Goal: Information Seeking & Learning: Find specific fact

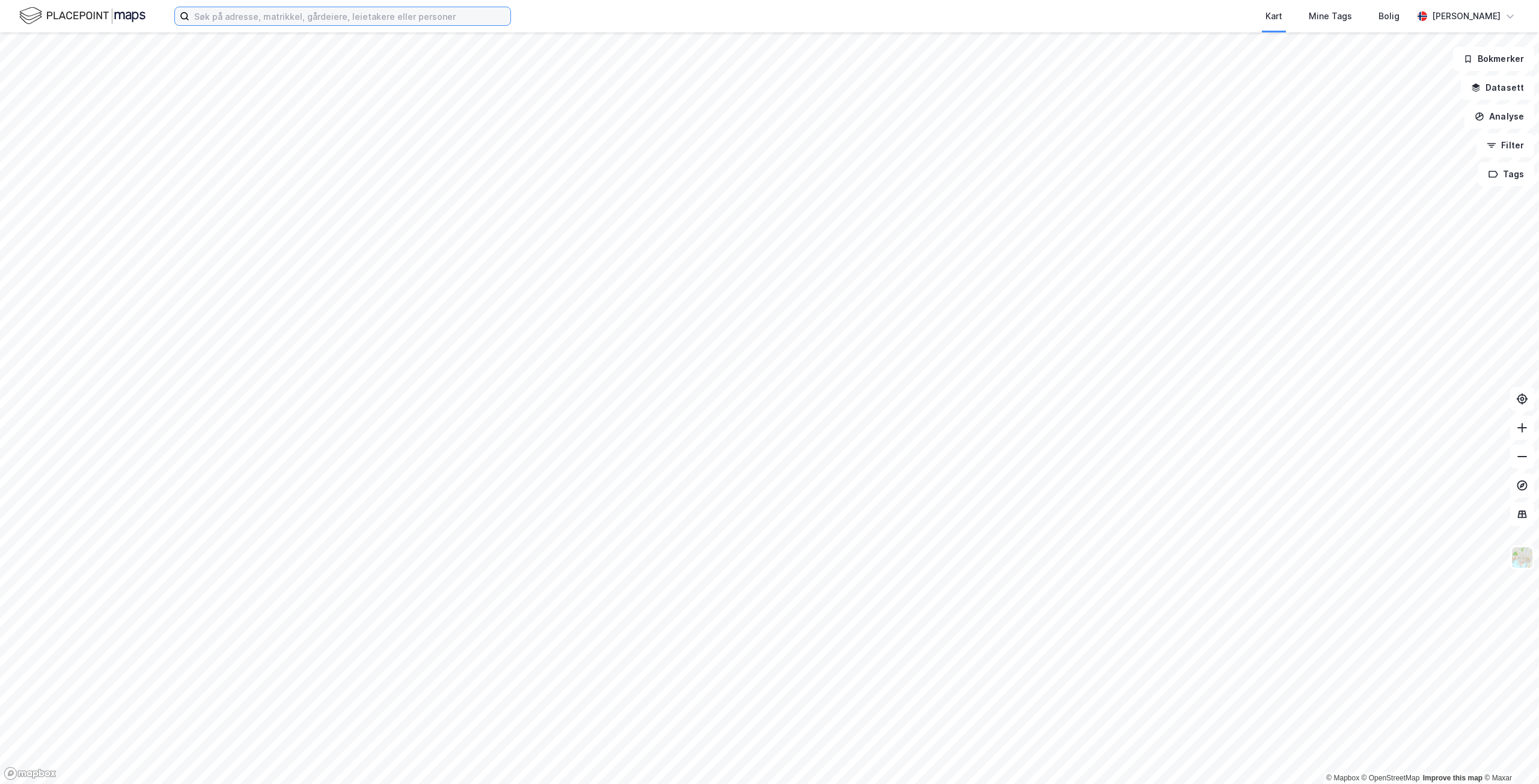
click at [338, 23] on input at bounding box center [349, 16] width 321 height 18
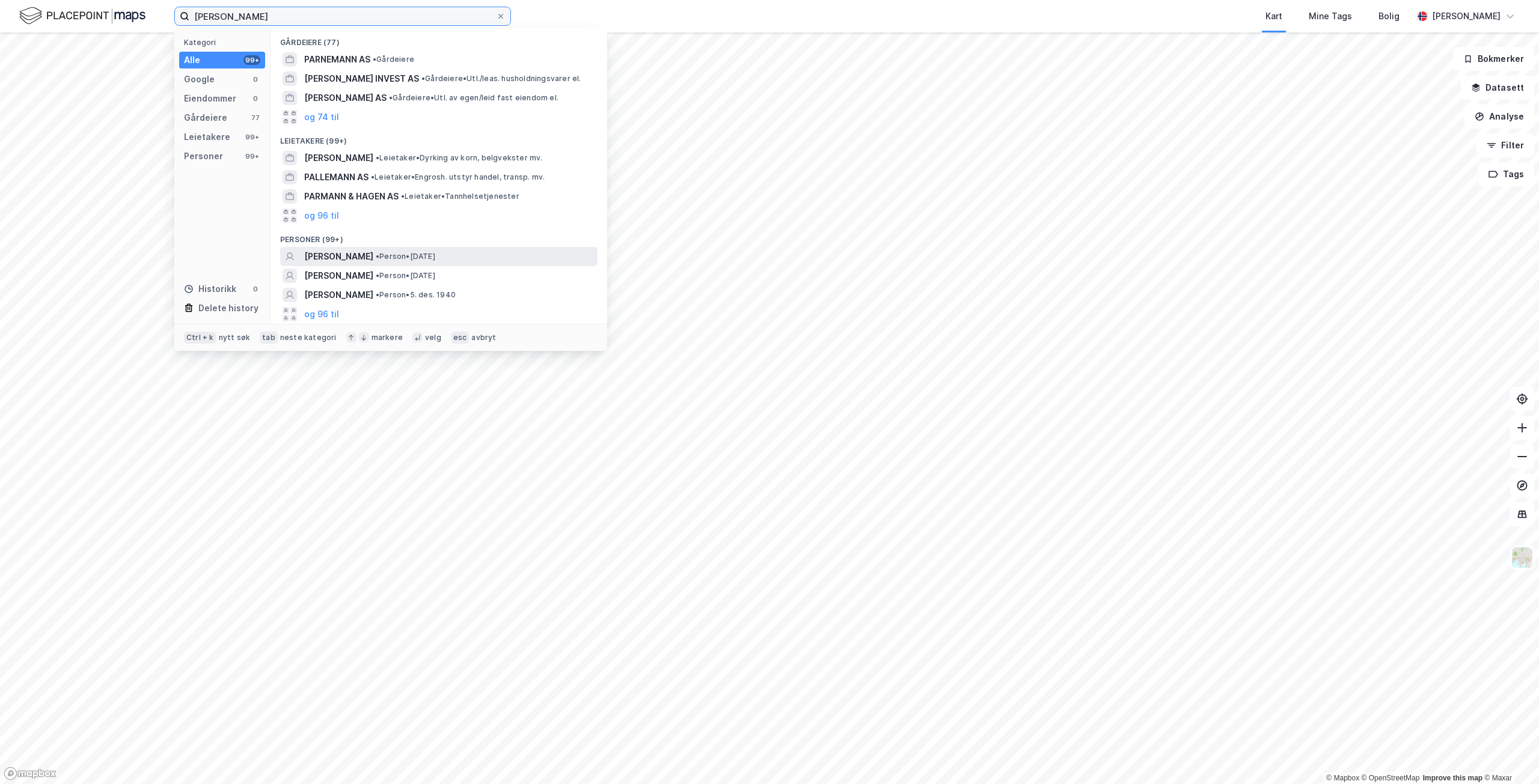
type input "[PERSON_NAME]"
click at [366, 250] on span "[PERSON_NAME]" at bounding box center [339, 257] width 69 height 14
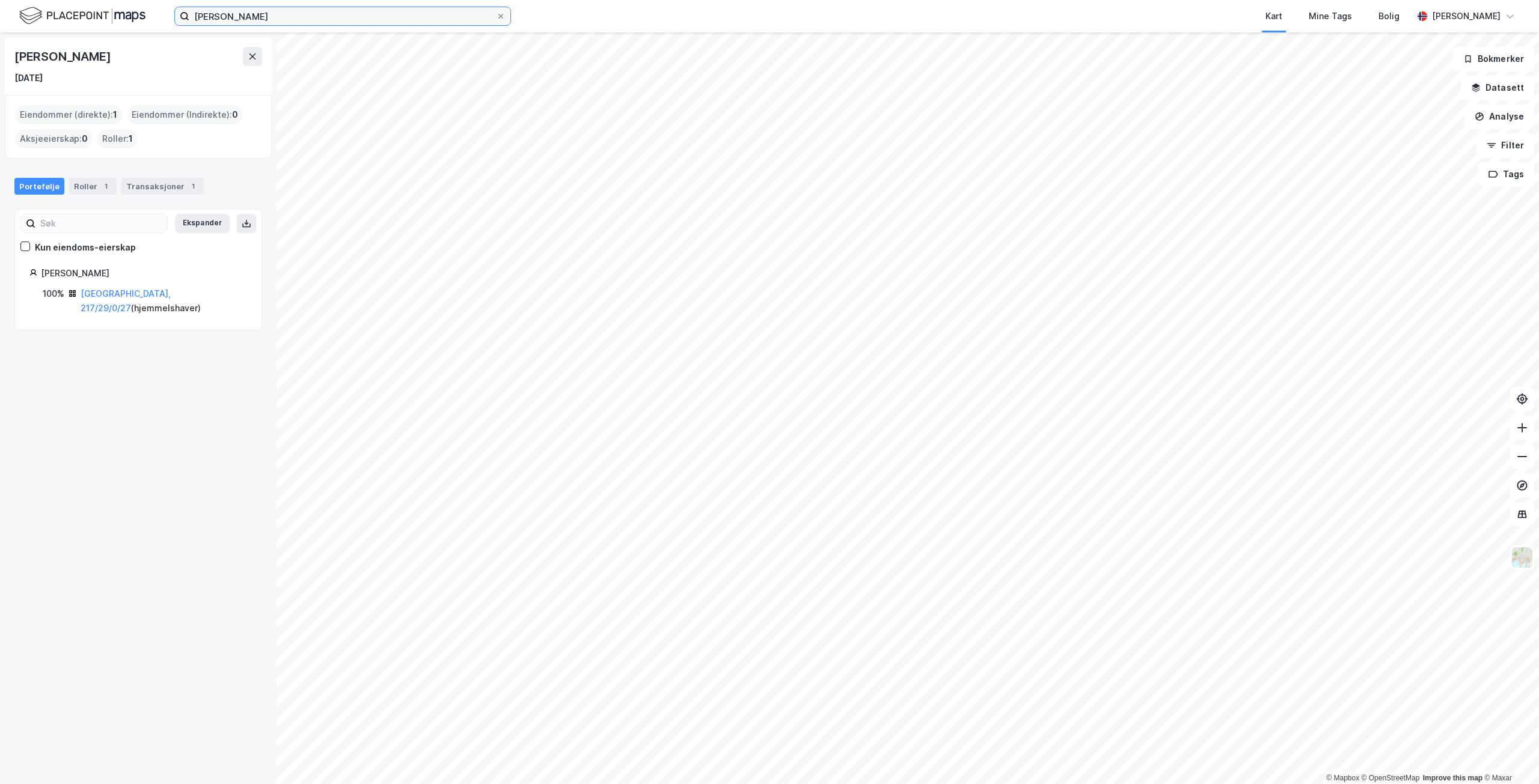
click at [321, 14] on input "[PERSON_NAME]" at bounding box center [342, 16] width 307 height 18
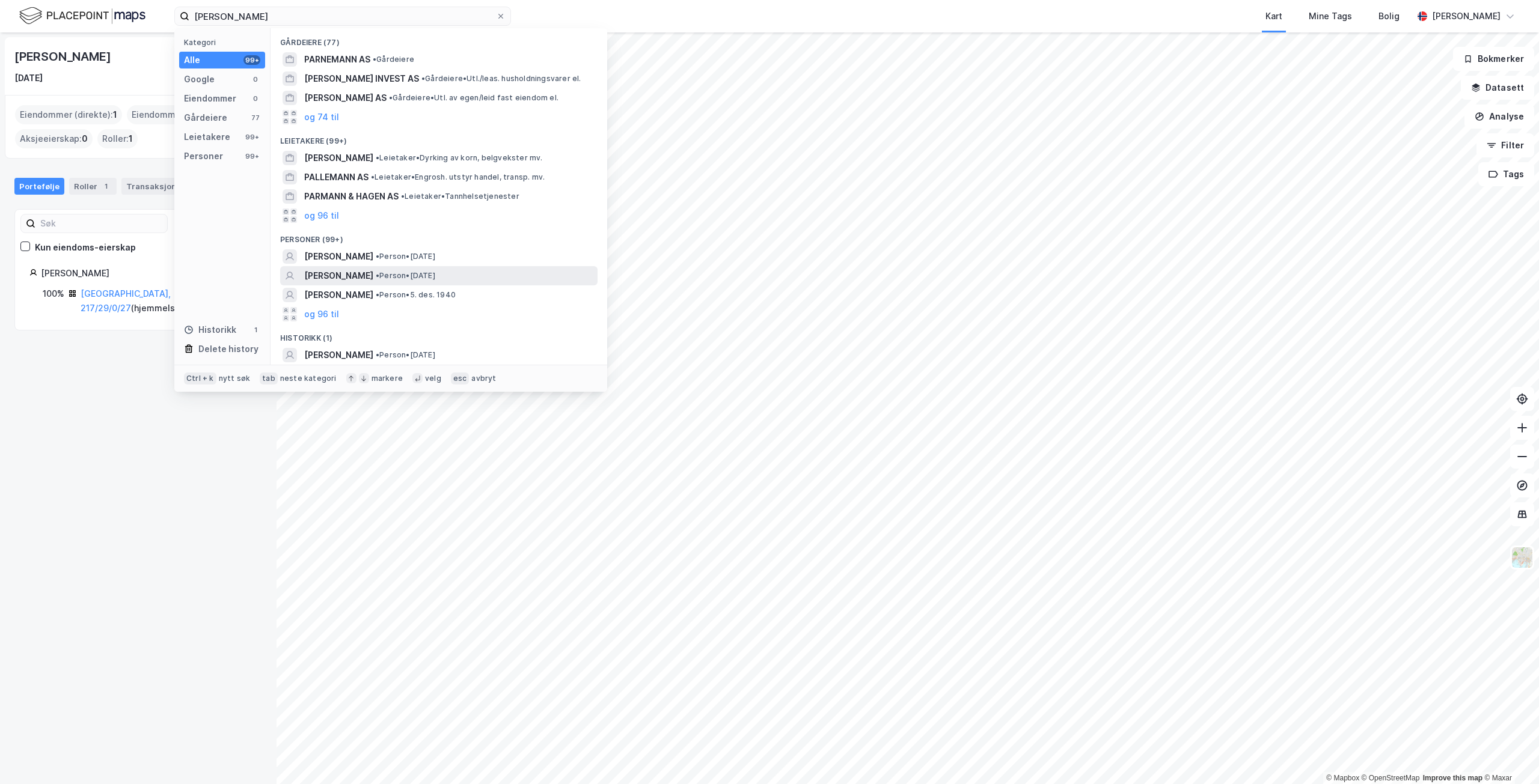
click at [373, 272] on span "[PERSON_NAME]" at bounding box center [339, 275] width 69 height 14
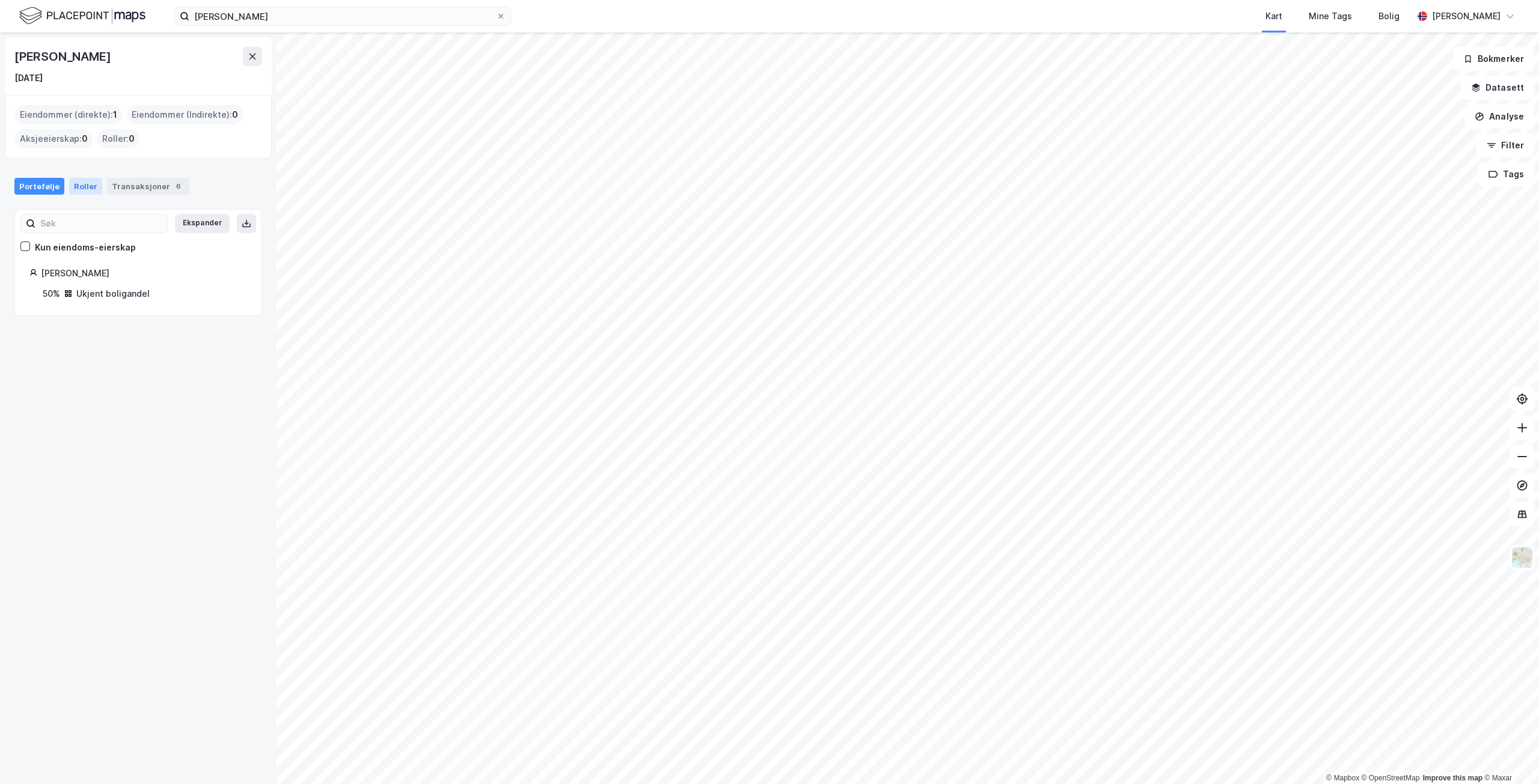
click at [80, 185] on div "Roller" at bounding box center [86, 185] width 33 height 17
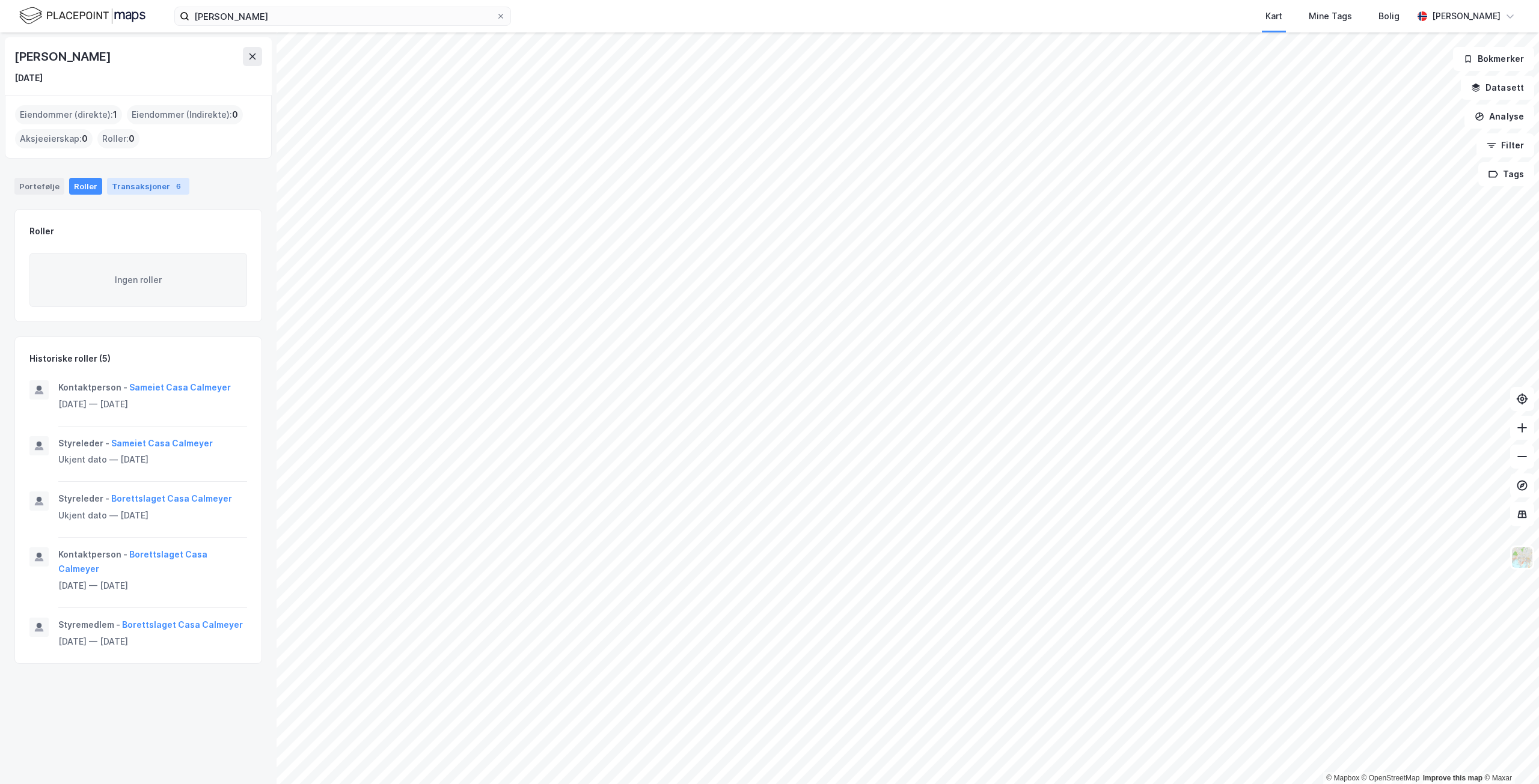
click at [127, 182] on div "Transaksjoner 6" at bounding box center [149, 185] width 83 height 17
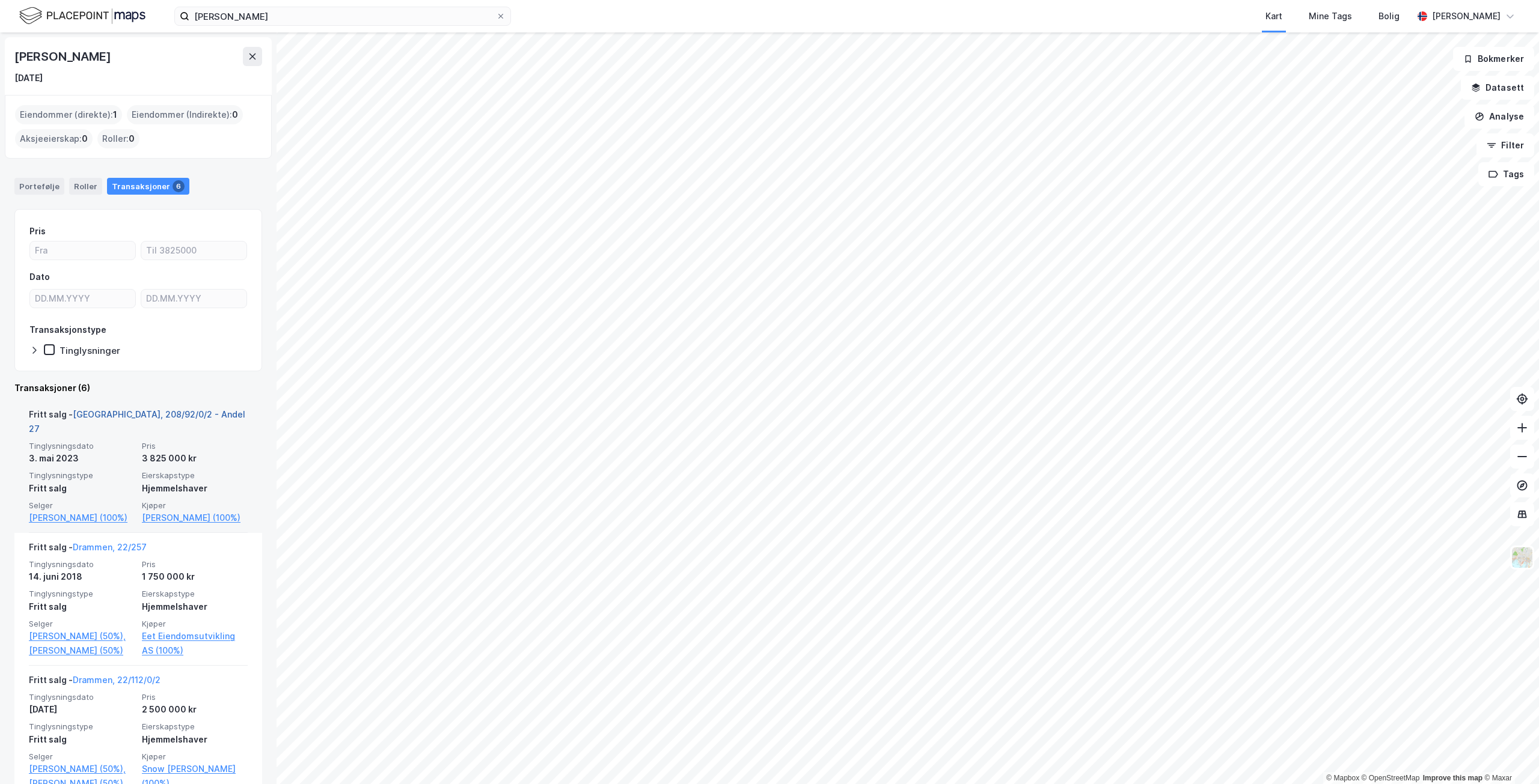
click at [140, 409] on link "[GEOGRAPHIC_DATA], 208/92/0/2 - Andel 27" at bounding box center [137, 421] width 216 height 25
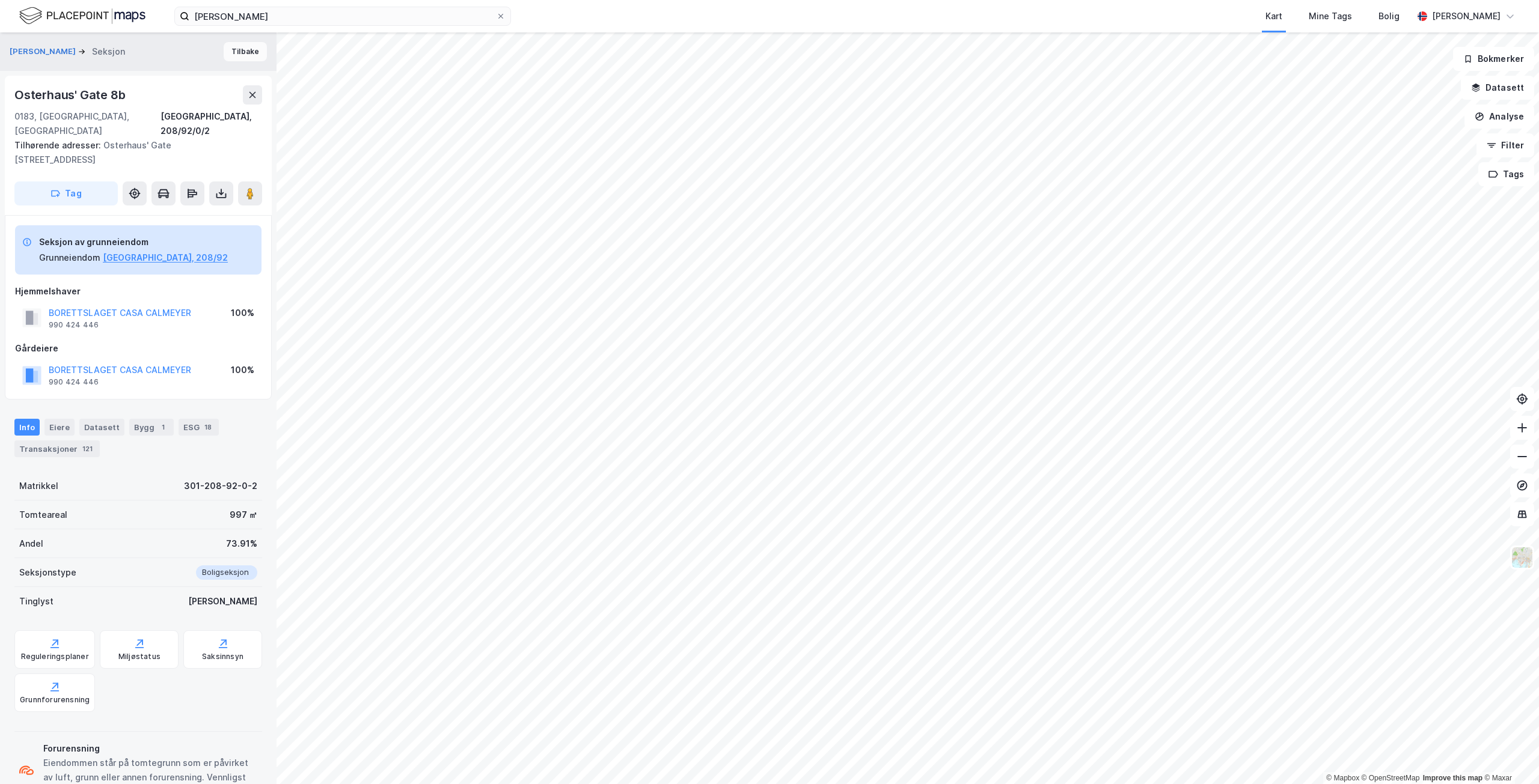
click at [235, 50] on button "Tilbake" at bounding box center [244, 52] width 43 height 19
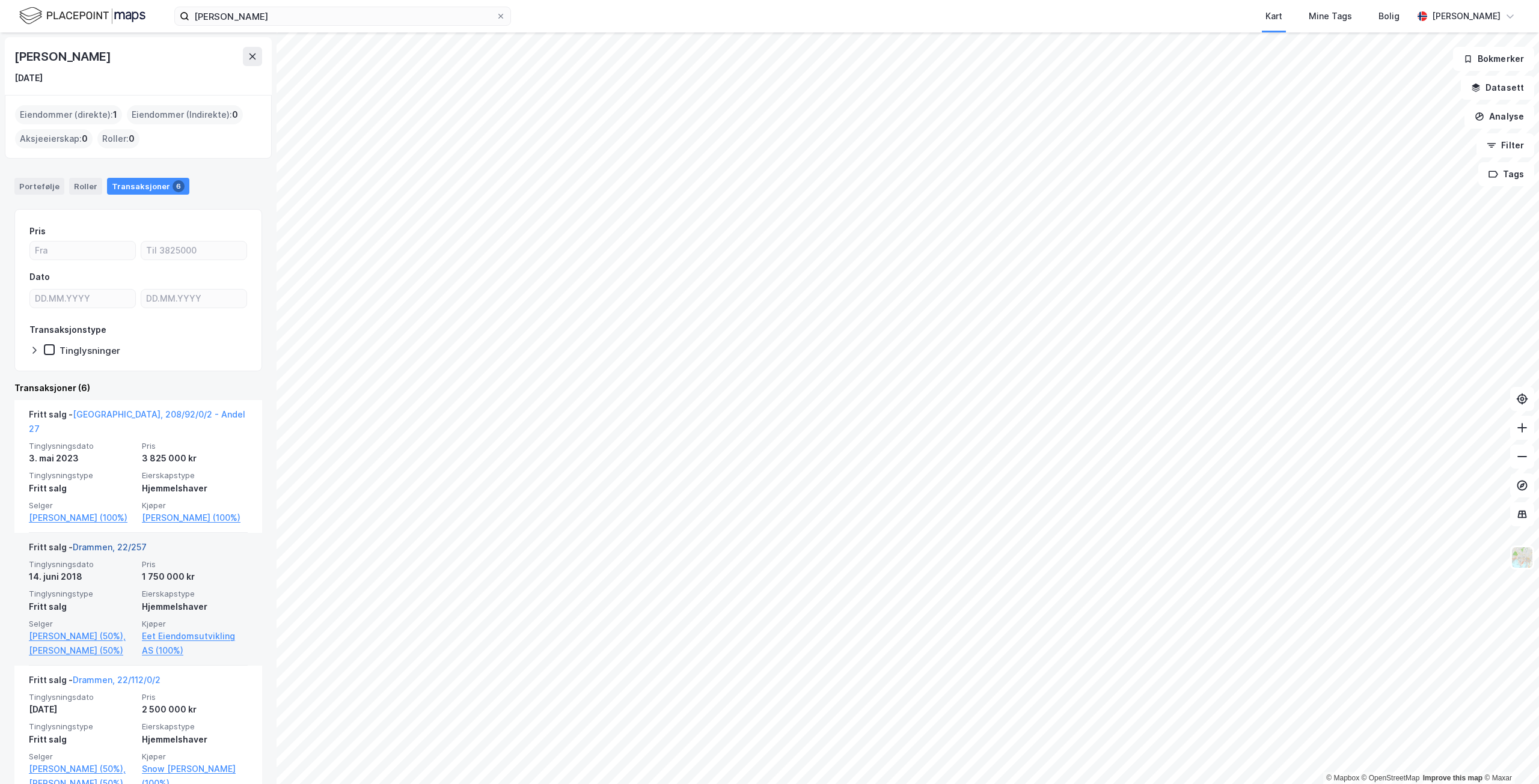
click at [124, 545] on link "Drammen, 22/257" at bounding box center [110, 547] width 74 height 11
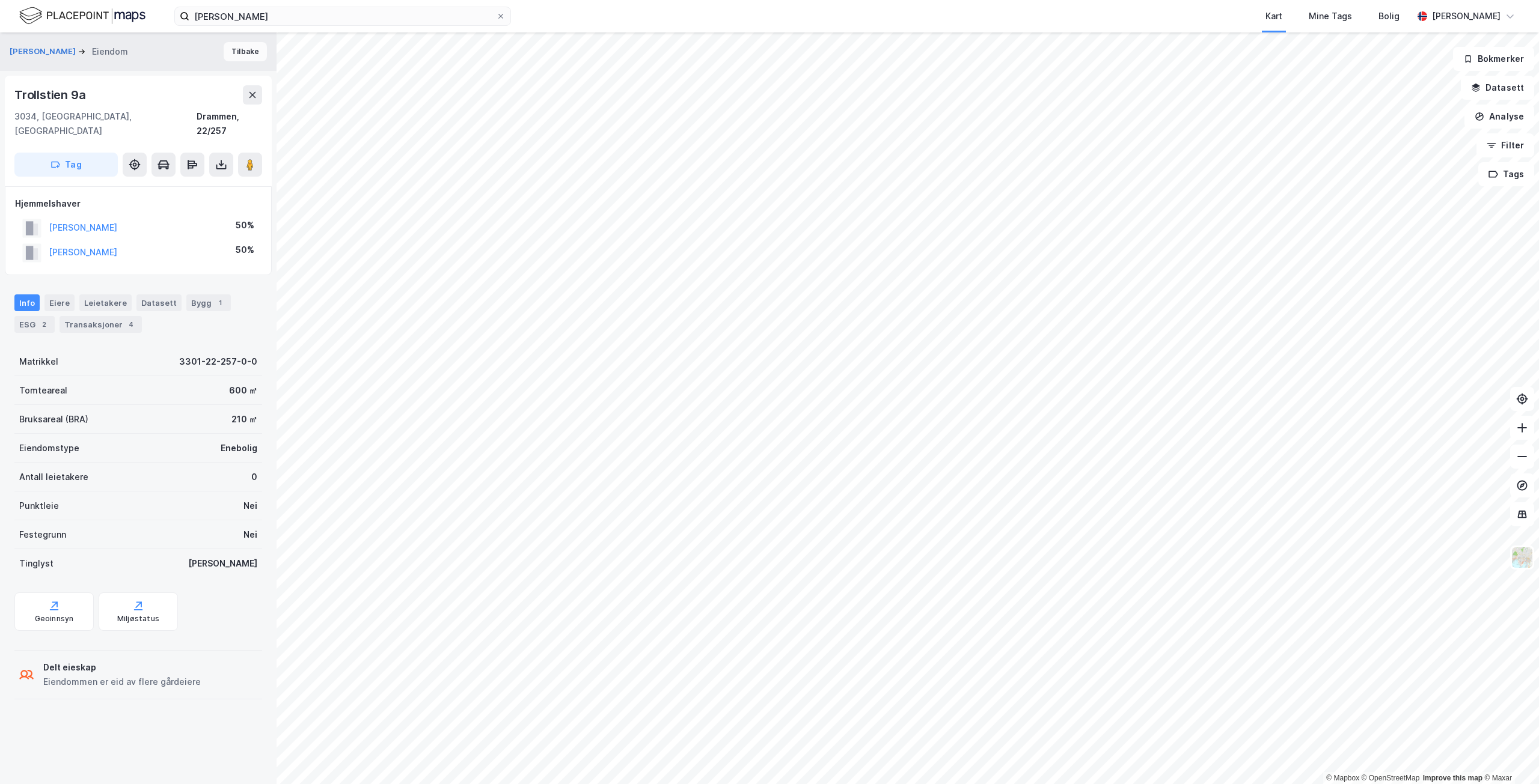
click at [227, 48] on button "Tilbake" at bounding box center [244, 52] width 43 height 19
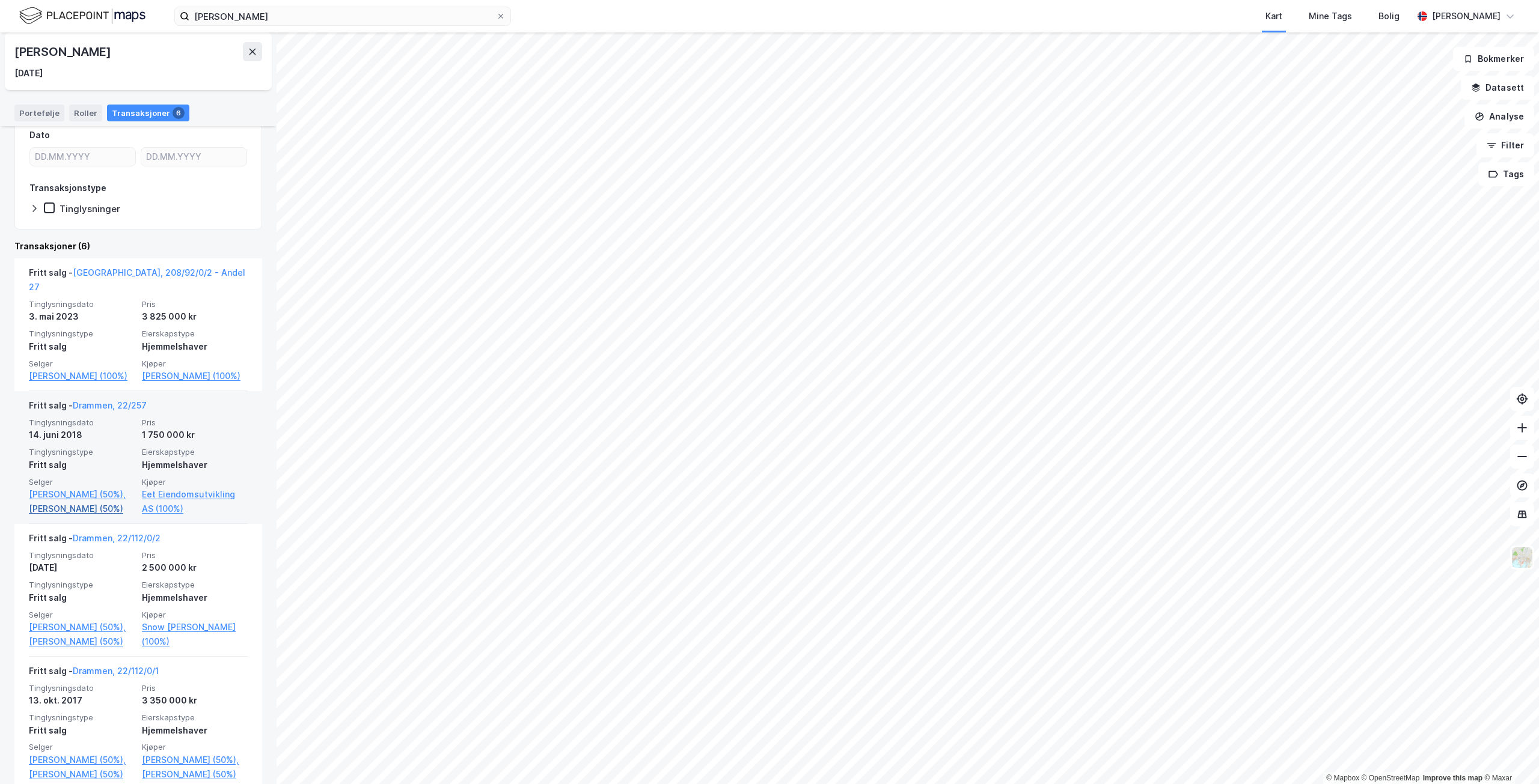
scroll to position [180, 0]
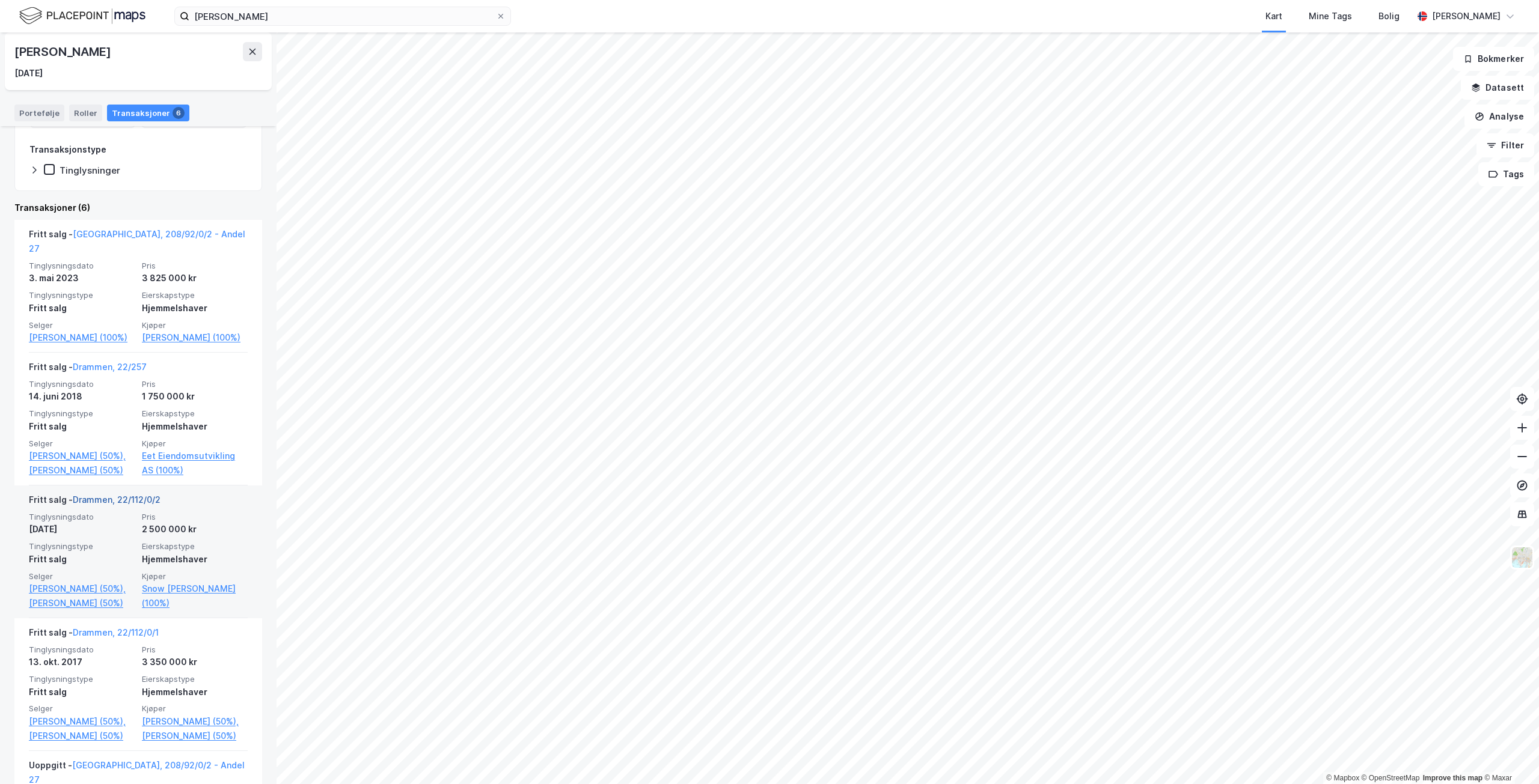
click at [112, 505] on link "Drammen, 22/112/0/2" at bounding box center [117, 499] width 88 height 11
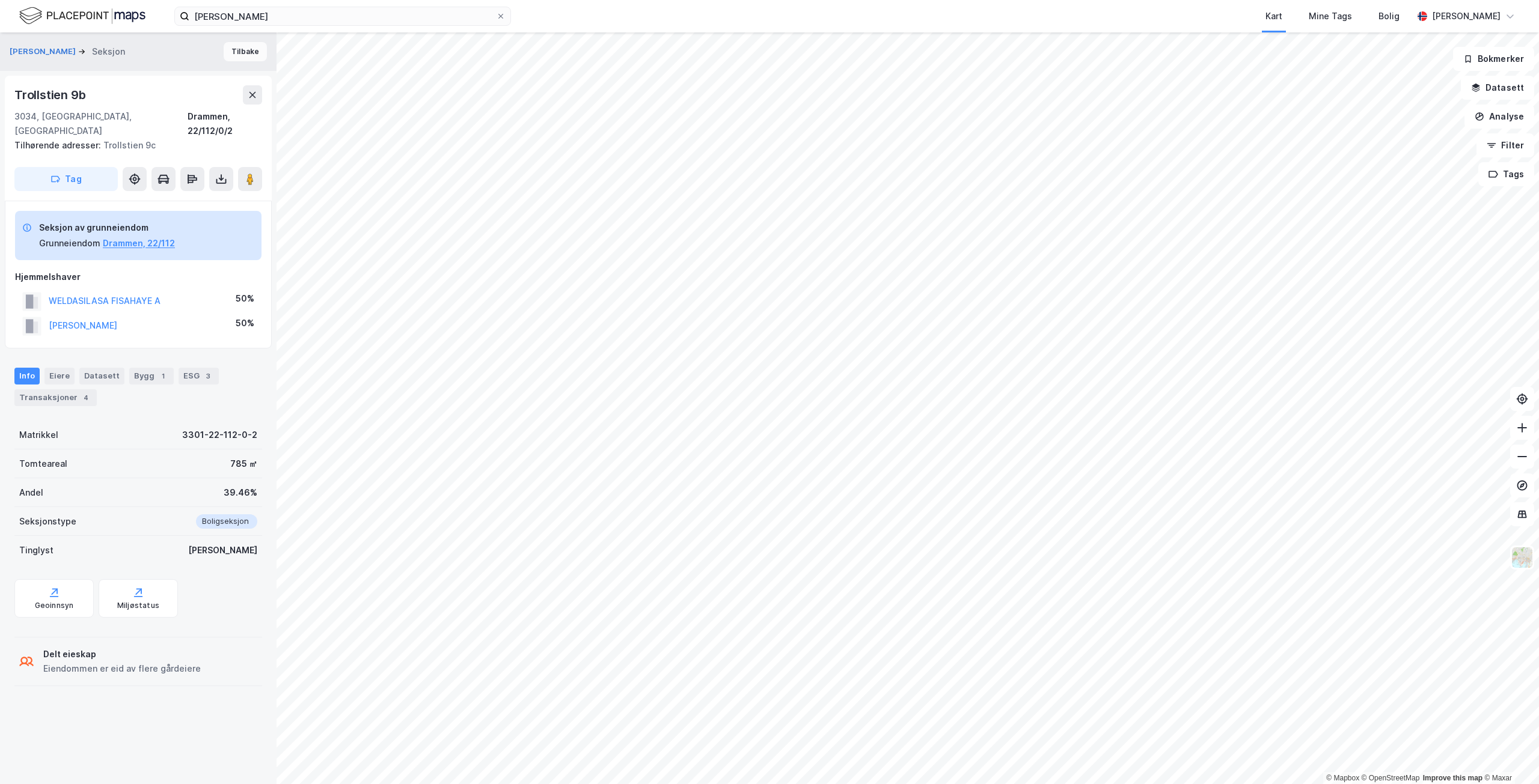
click at [230, 51] on button "Tilbake" at bounding box center [244, 52] width 43 height 19
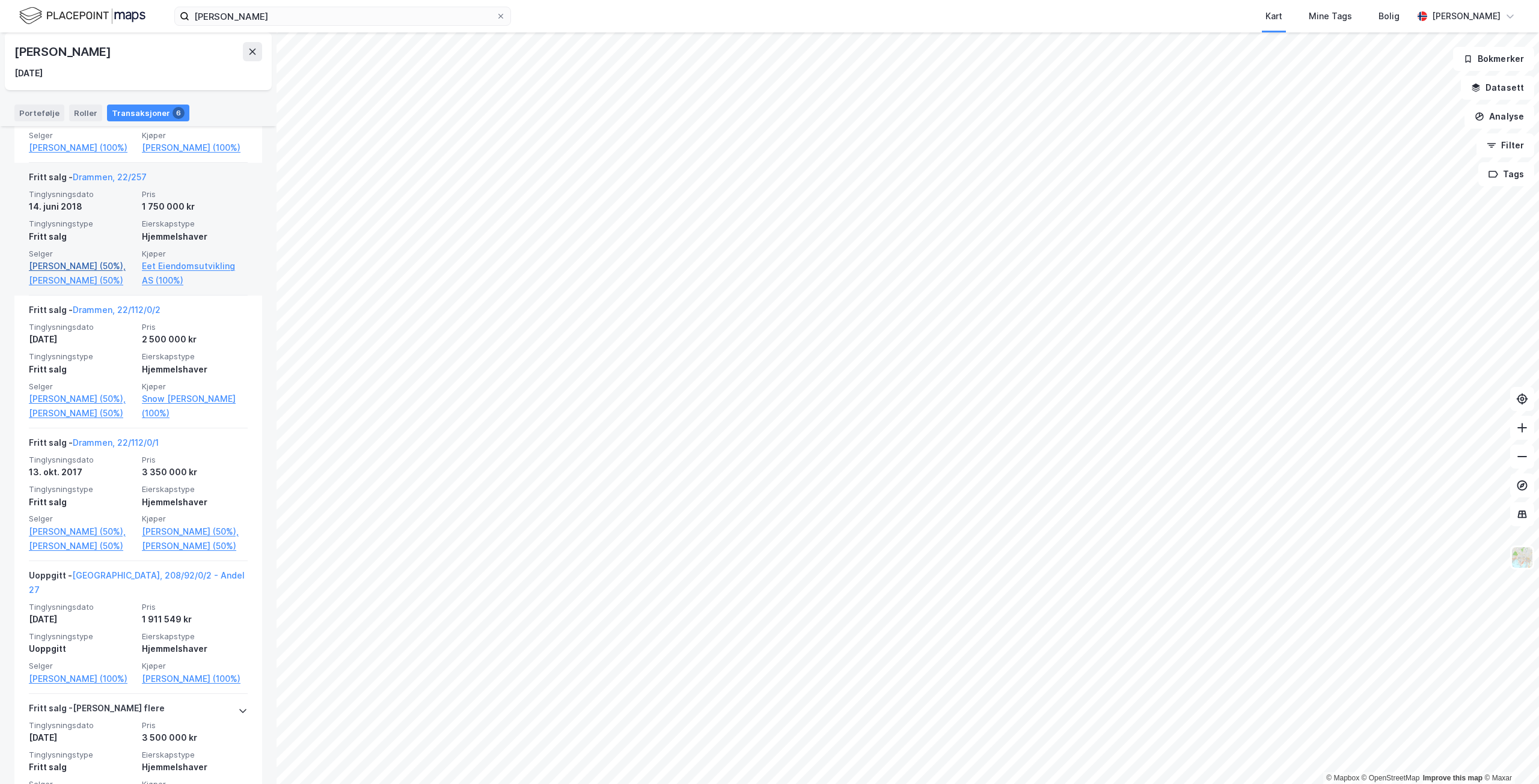
scroll to position [420, 0]
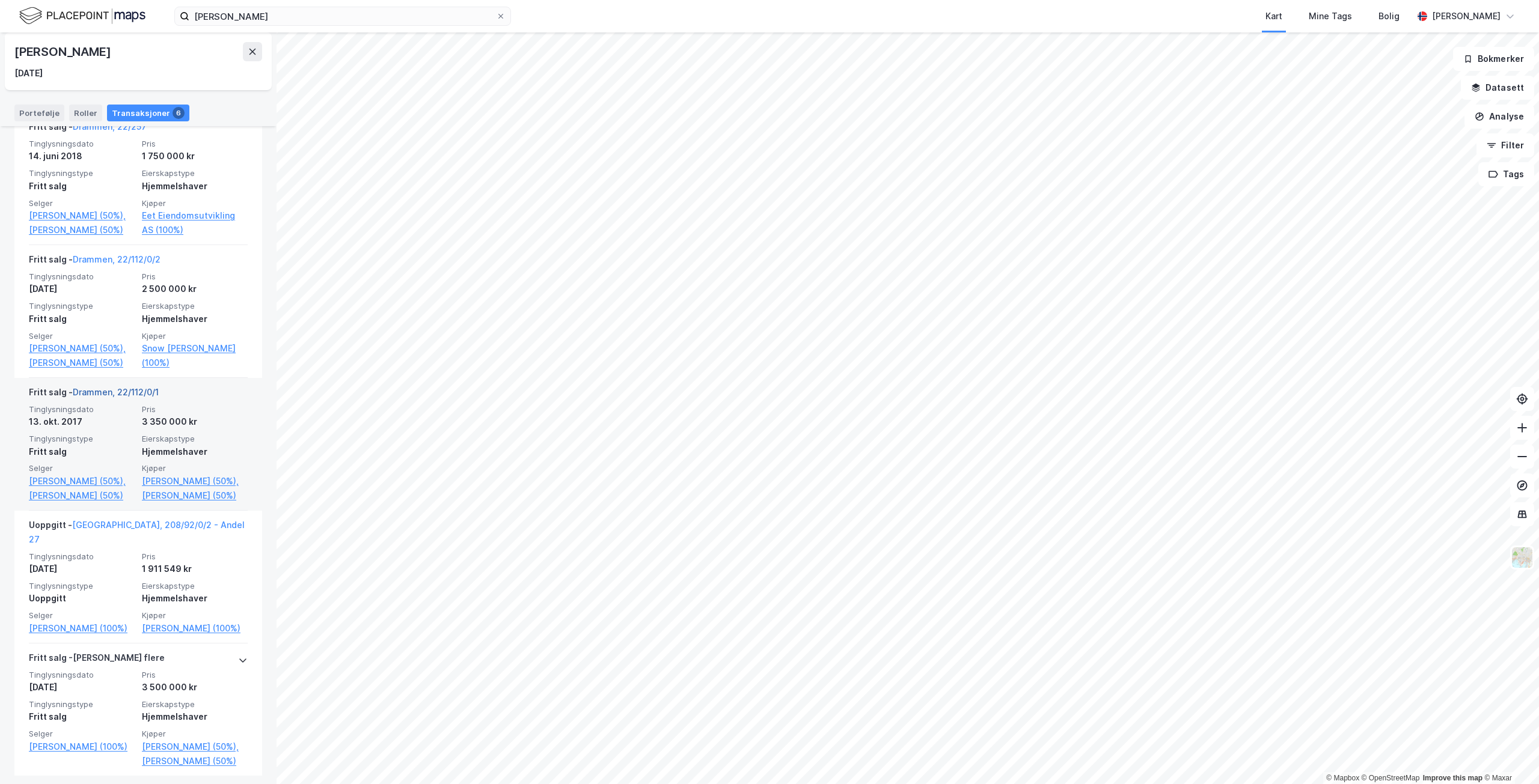
click at [128, 397] on link "Drammen, 22/112/0/1" at bounding box center [116, 392] width 86 height 11
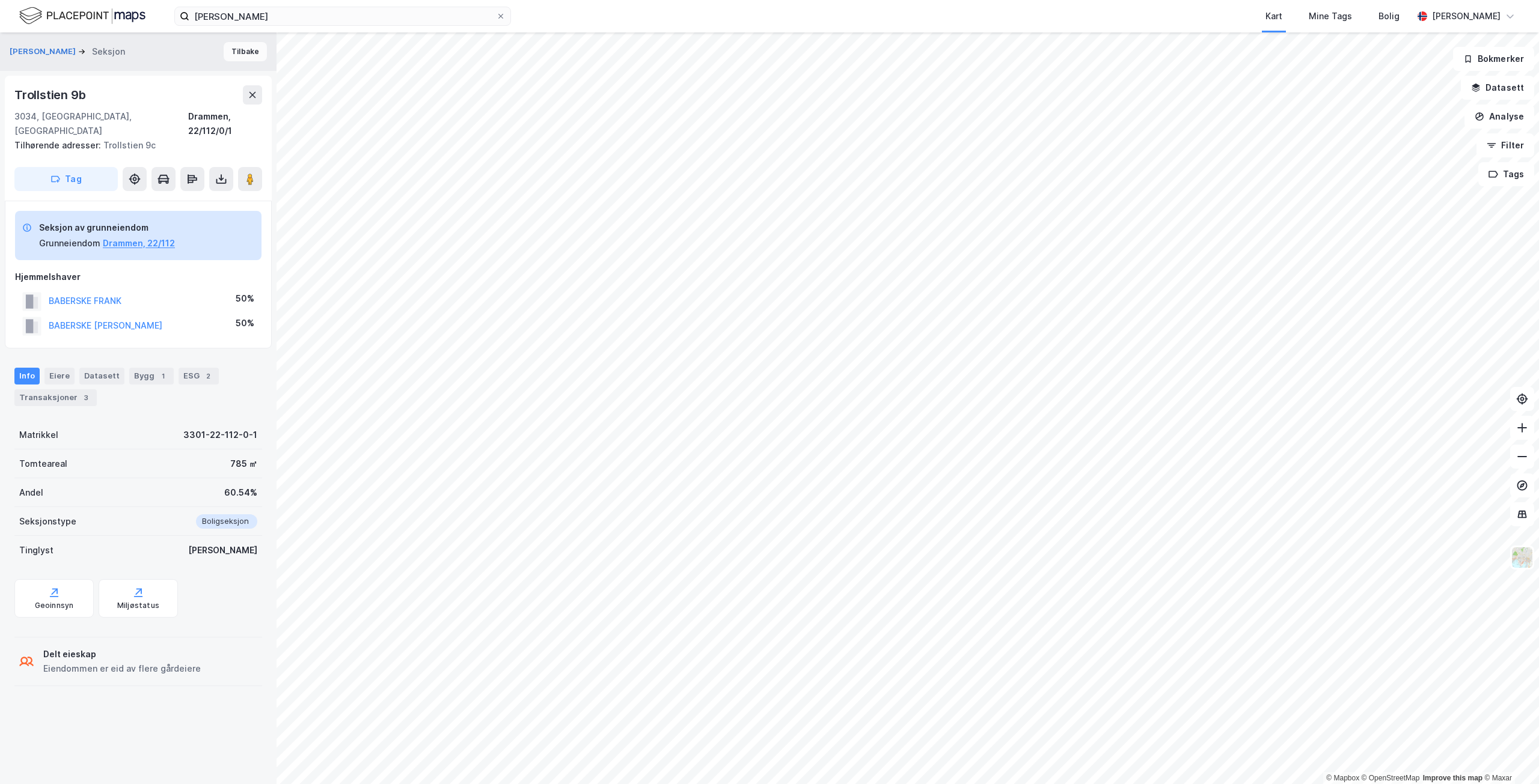
click at [227, 54] on button "Tilbake" at bounding box center [244, 52] width 43 height 19
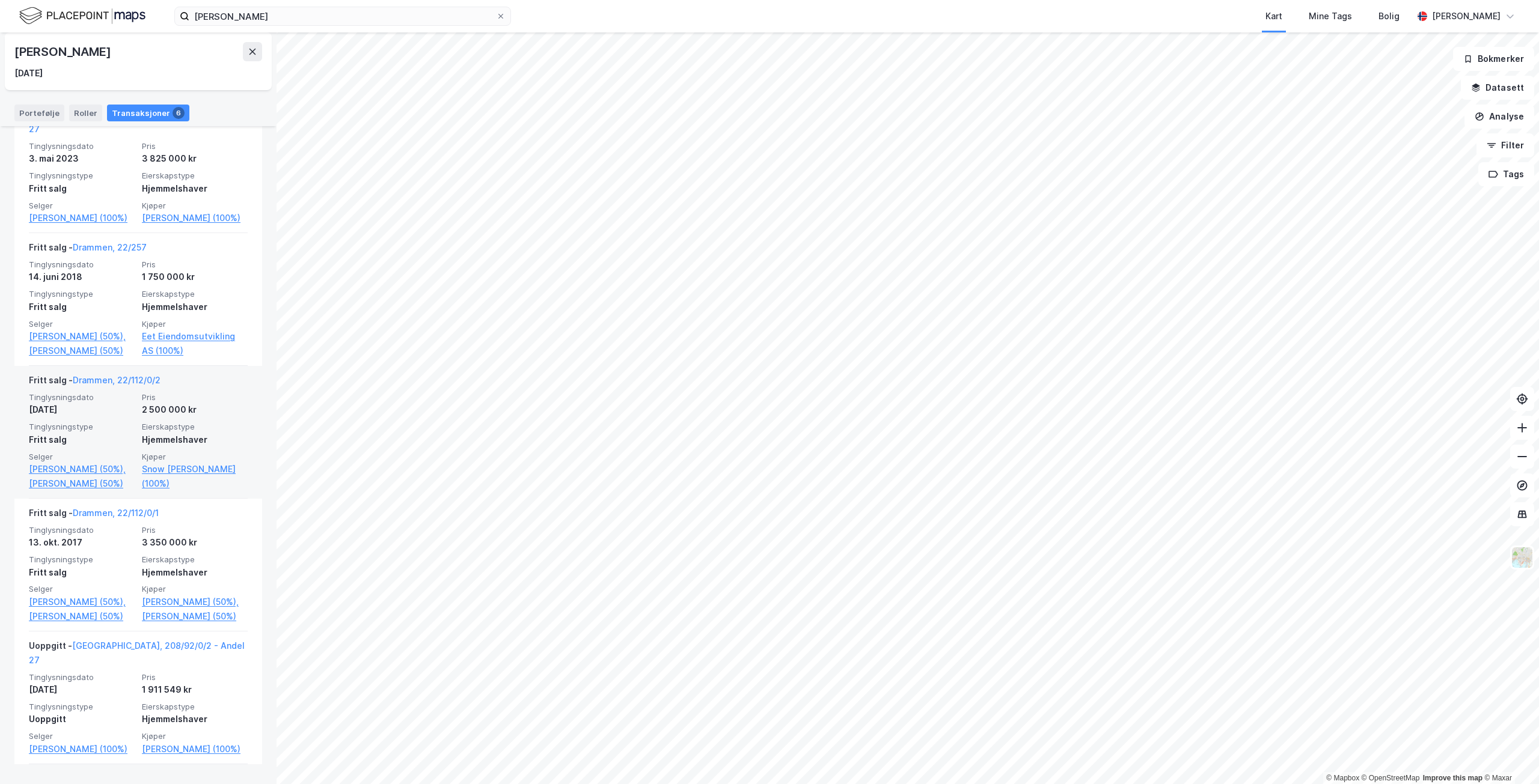
scroll to position [301, 0]
click at [109, 384] on link "Drammen, 22/112/0/2" at bounding box center [117, 380] width 88 height 11
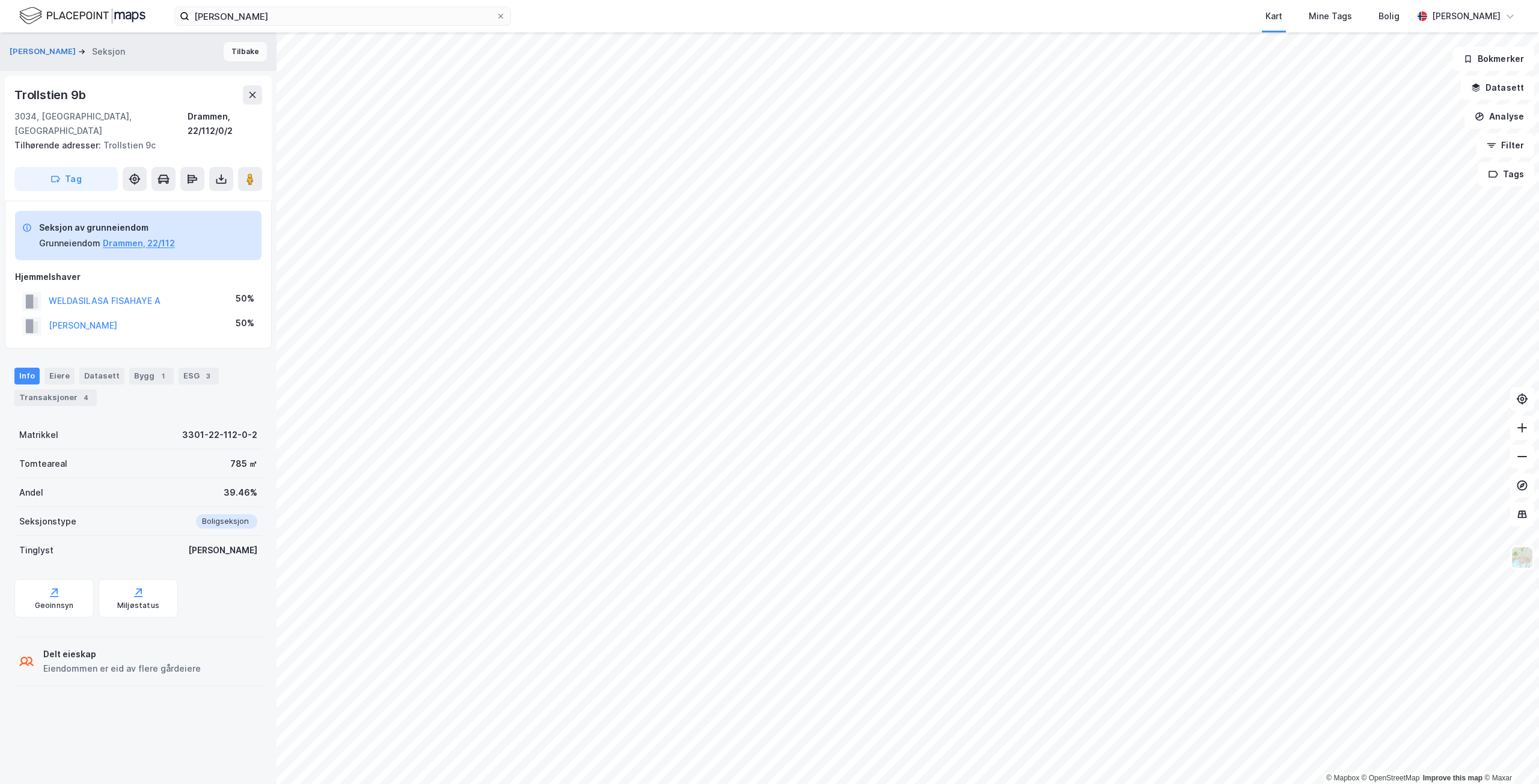
click at [242, 47] on button "Tilbake" at bounding box center [244, 52] width 43 height 19
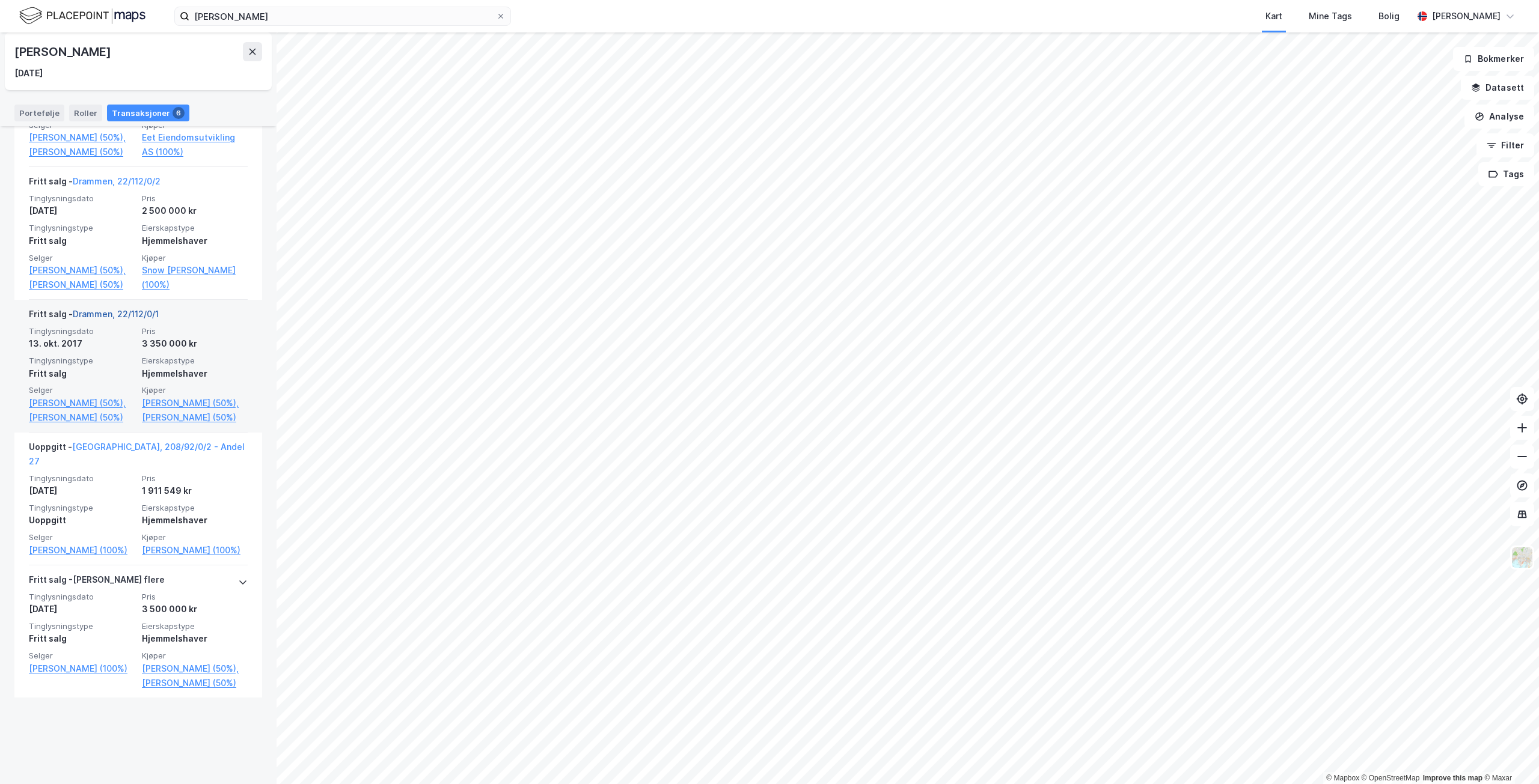
scroll to position [539, 0]
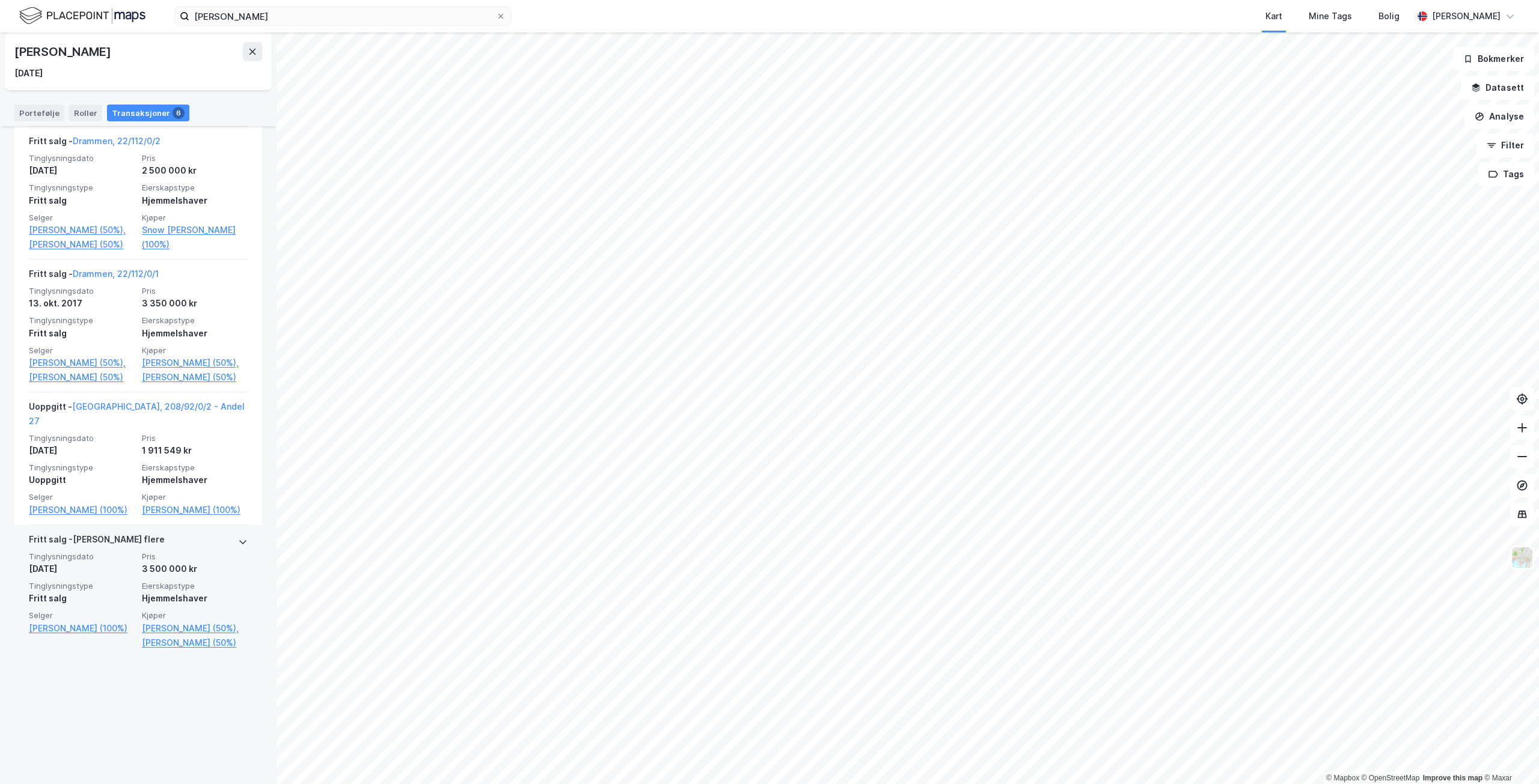
click at [130, 551] on div "[PERSON_NAME] flere" at bounding box center [138, 542] width 219 height 19
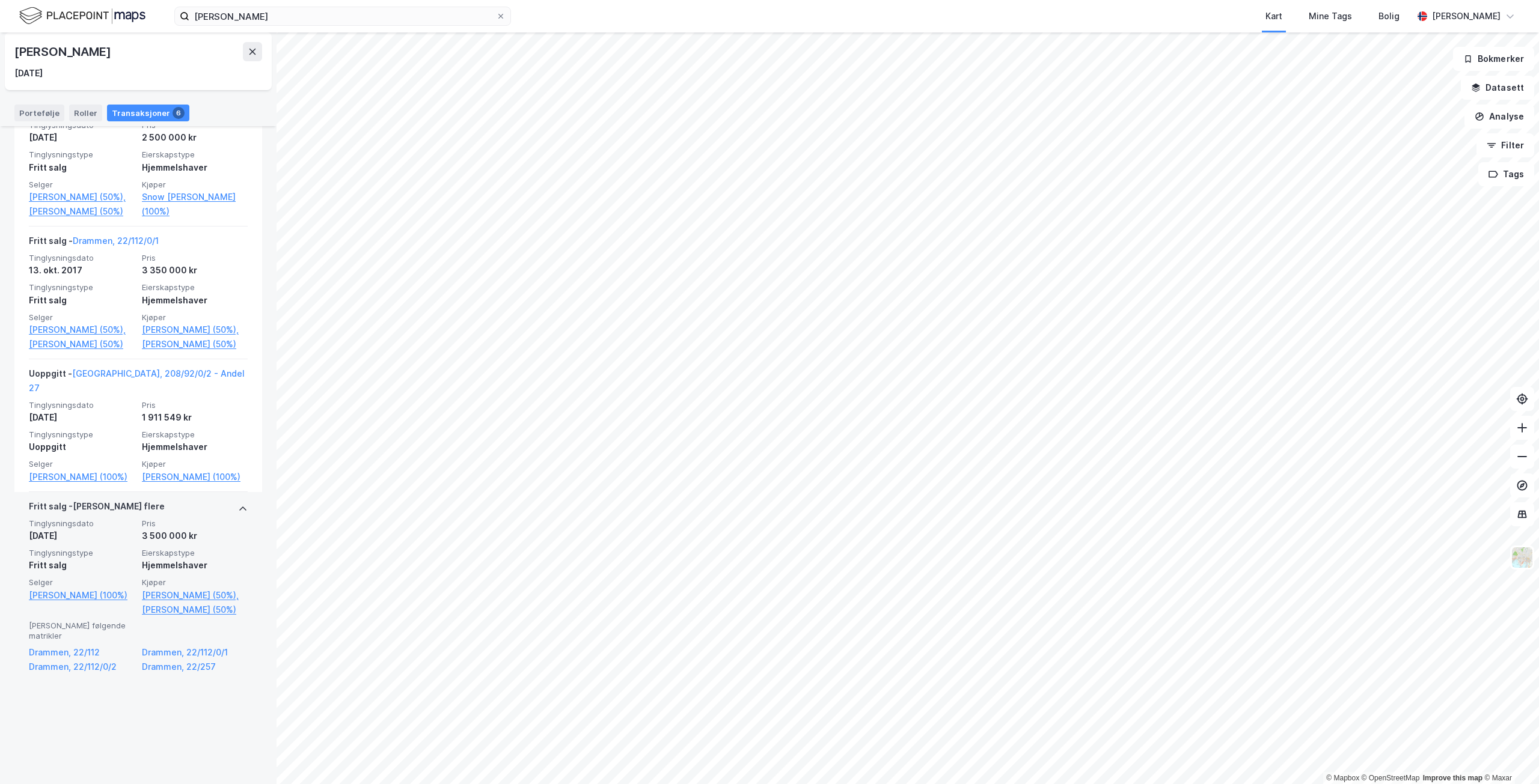
scroll to position [585, 0]
